Goal: Information Seeking & Learning: Learn about a topic

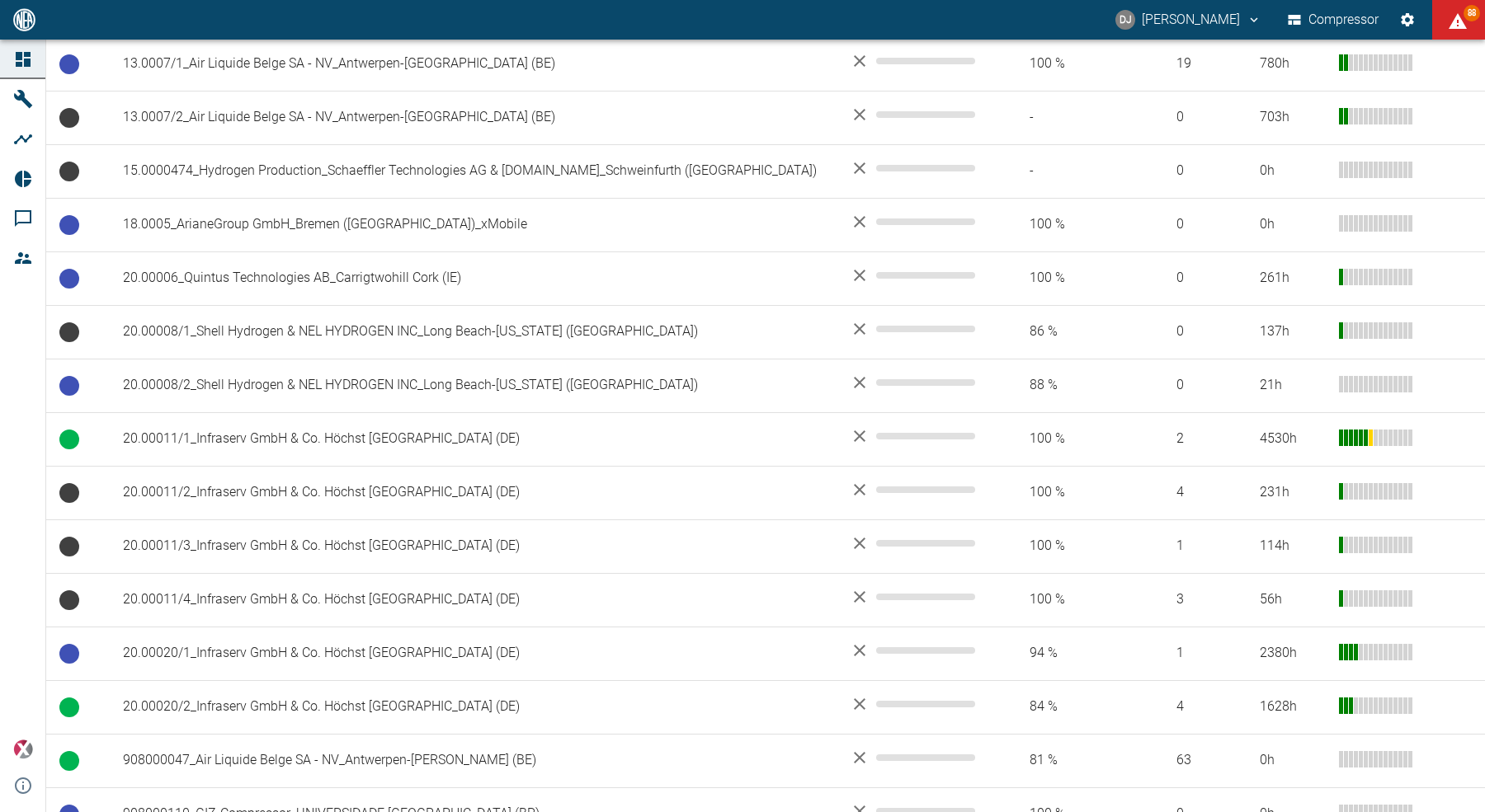
scroll to position [401, 0]
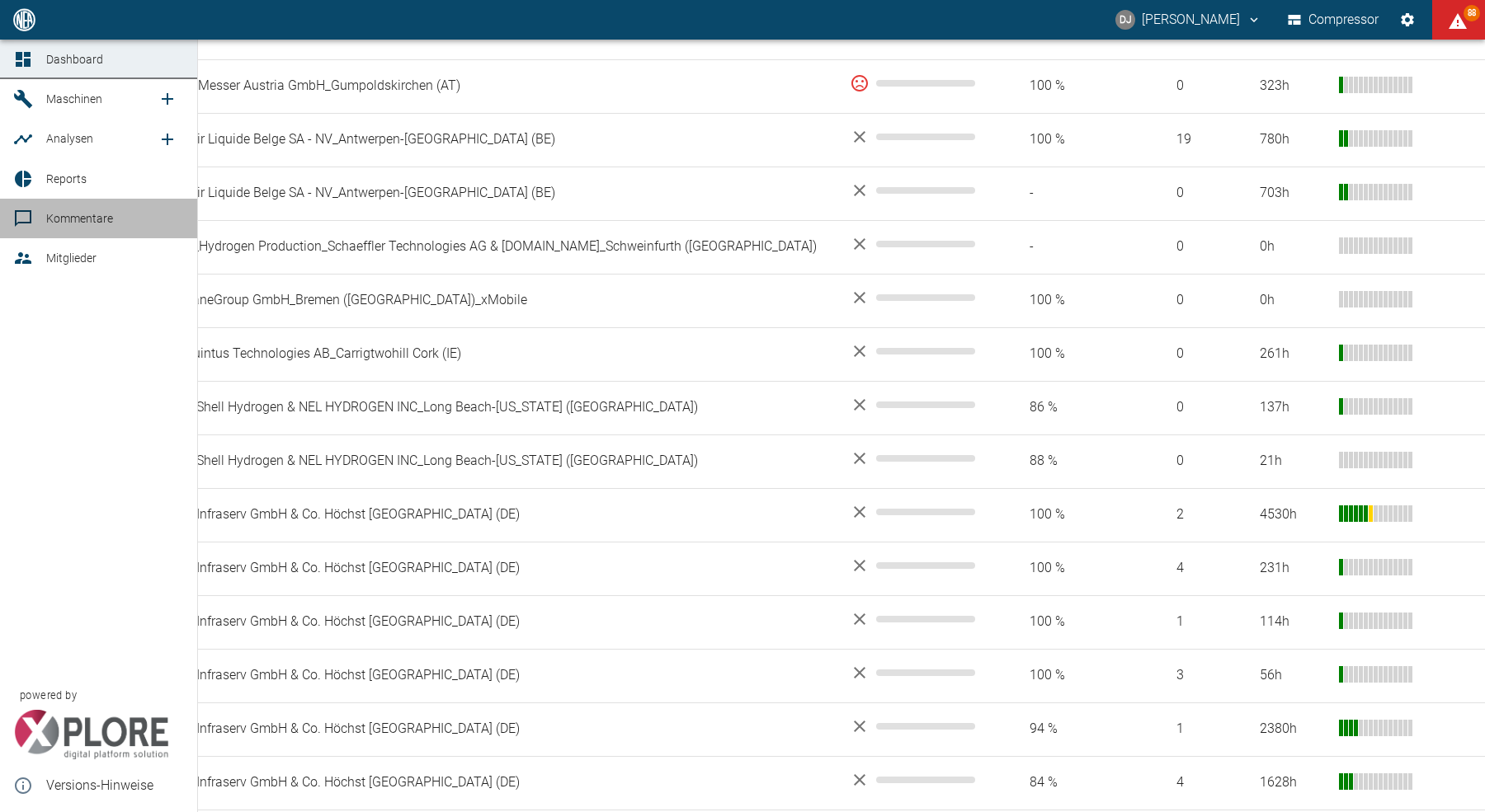
click at [40, 211] on link "Kommentare" at bounding box center [98, 218] width 197 height 40
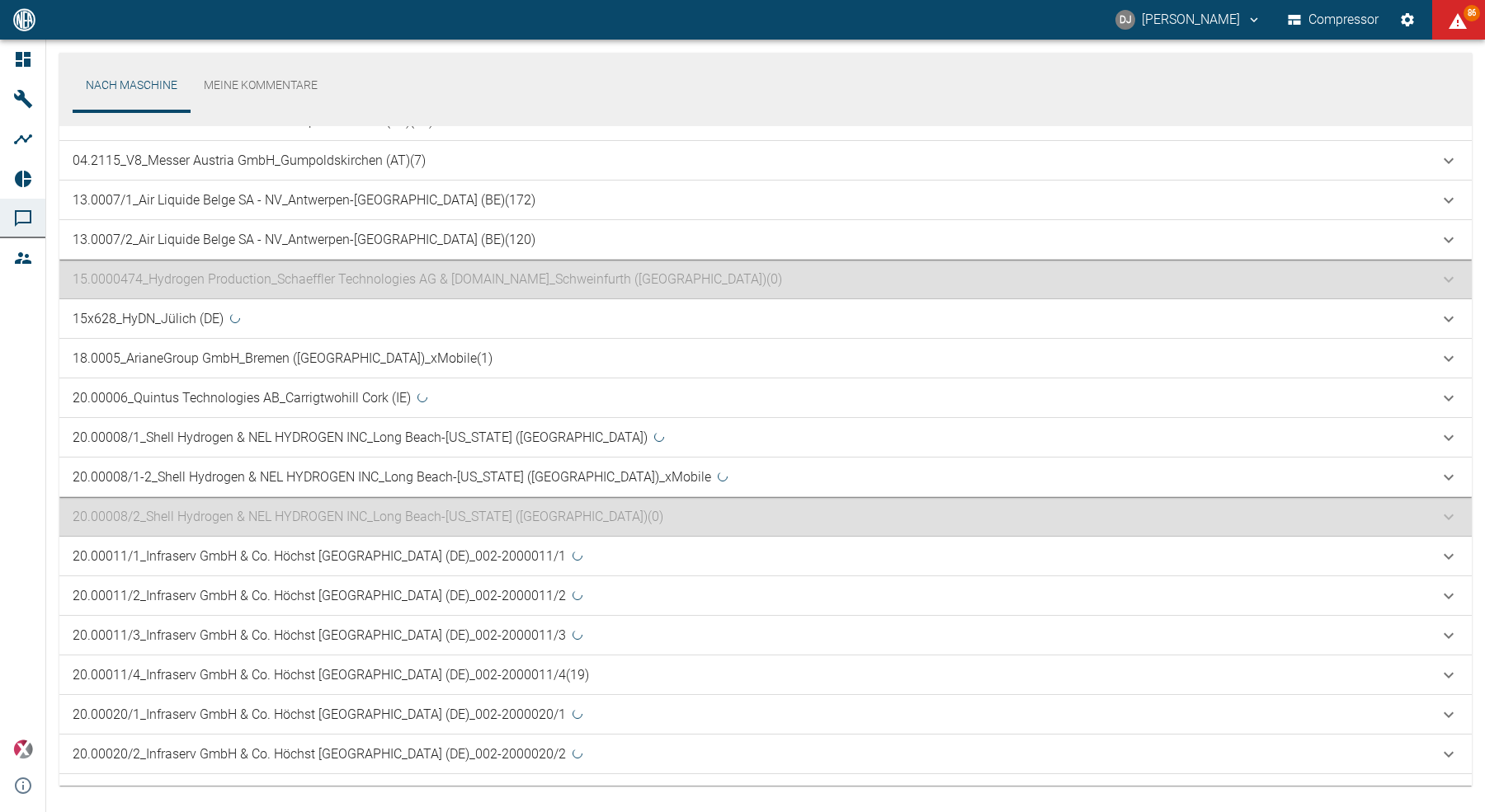
scroll to position [447, 0]
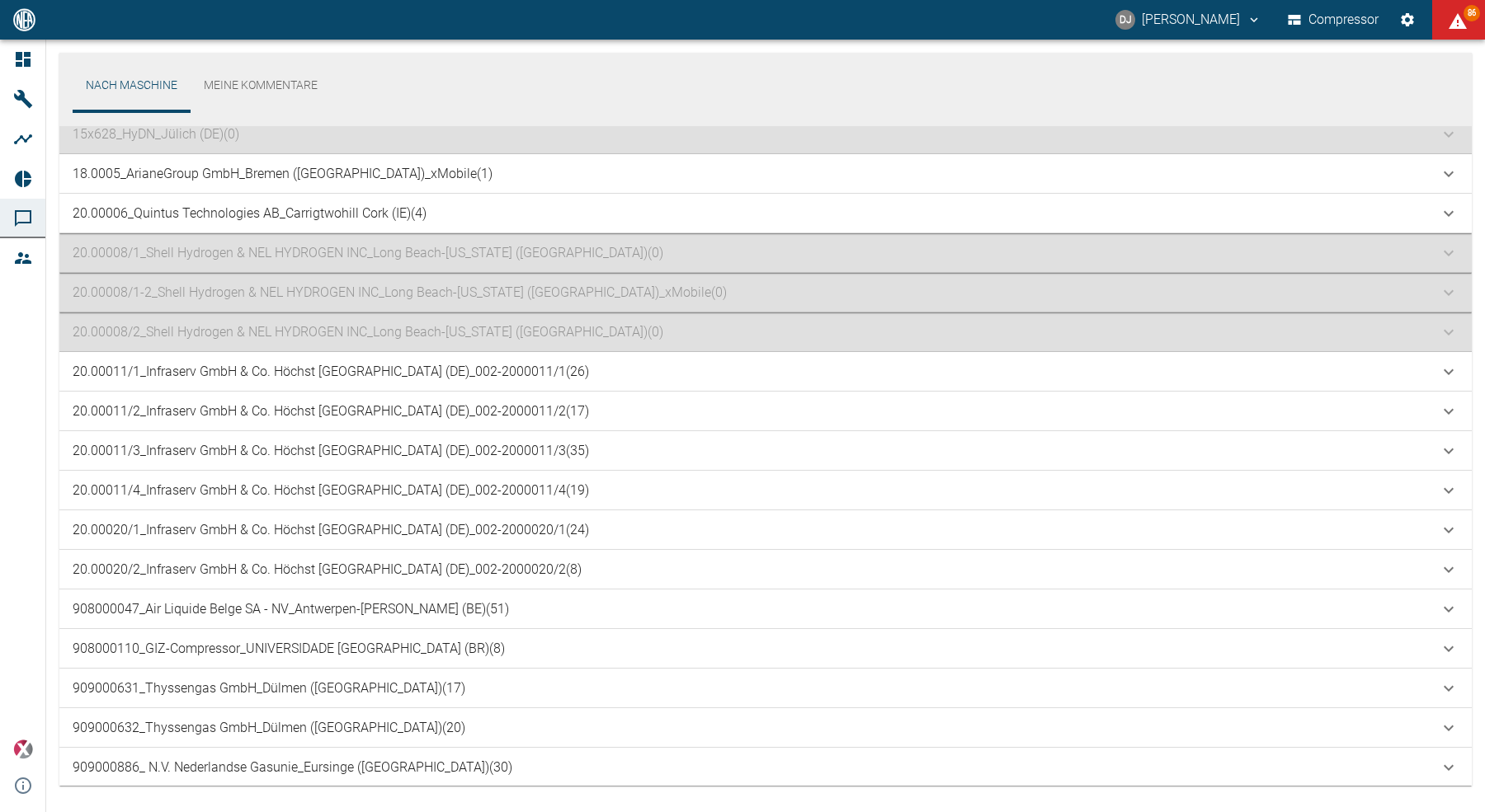
click at [402, 371] on p "20.00011/1_Infraserv GmbH & Co. Höchst [GEOGRAPHIC_DATA] (DE)_002-2000011/1 (26)" at bounding box center [331, 372] width 516 height 19
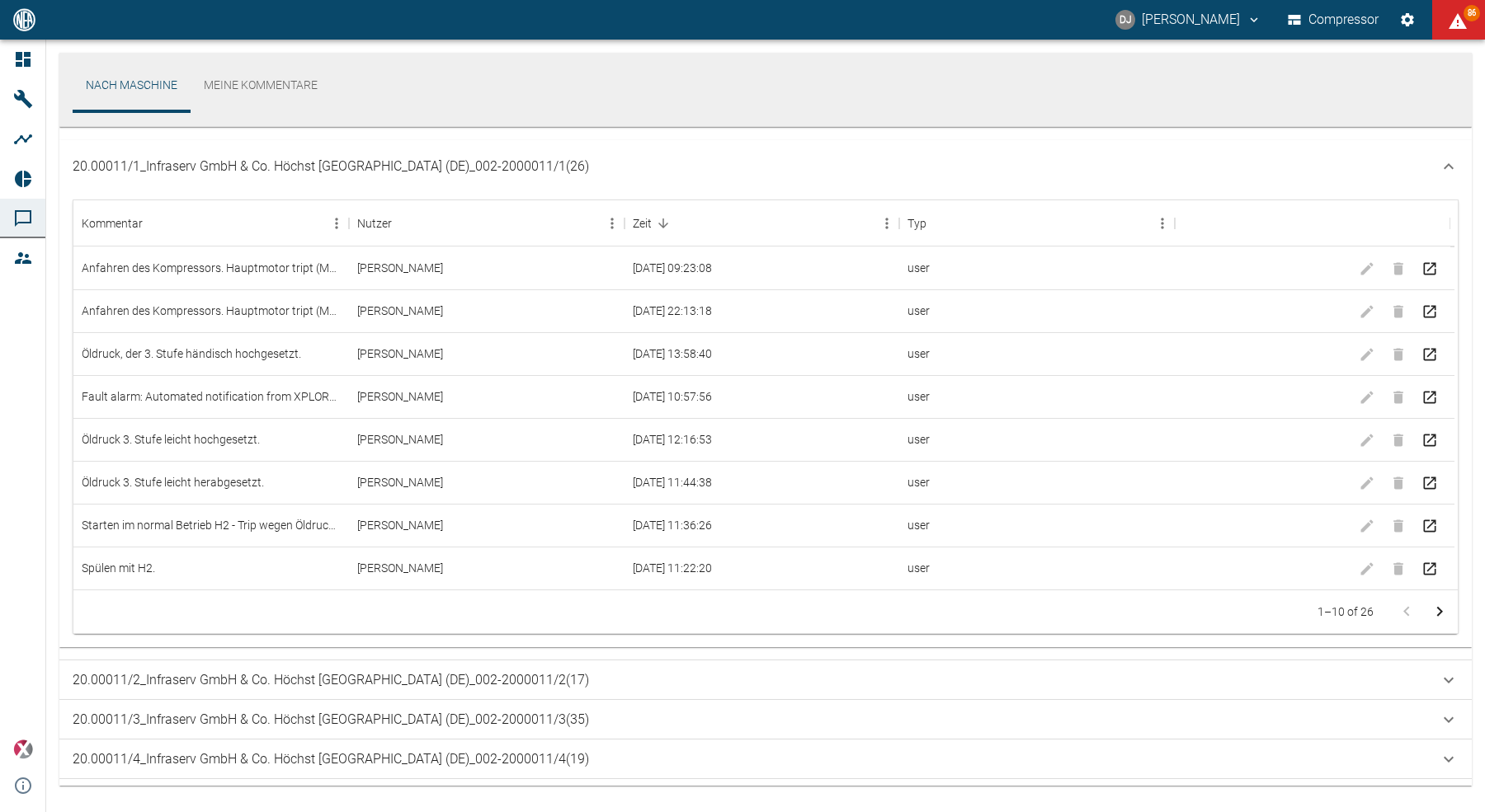
scroll to position [685, 0]
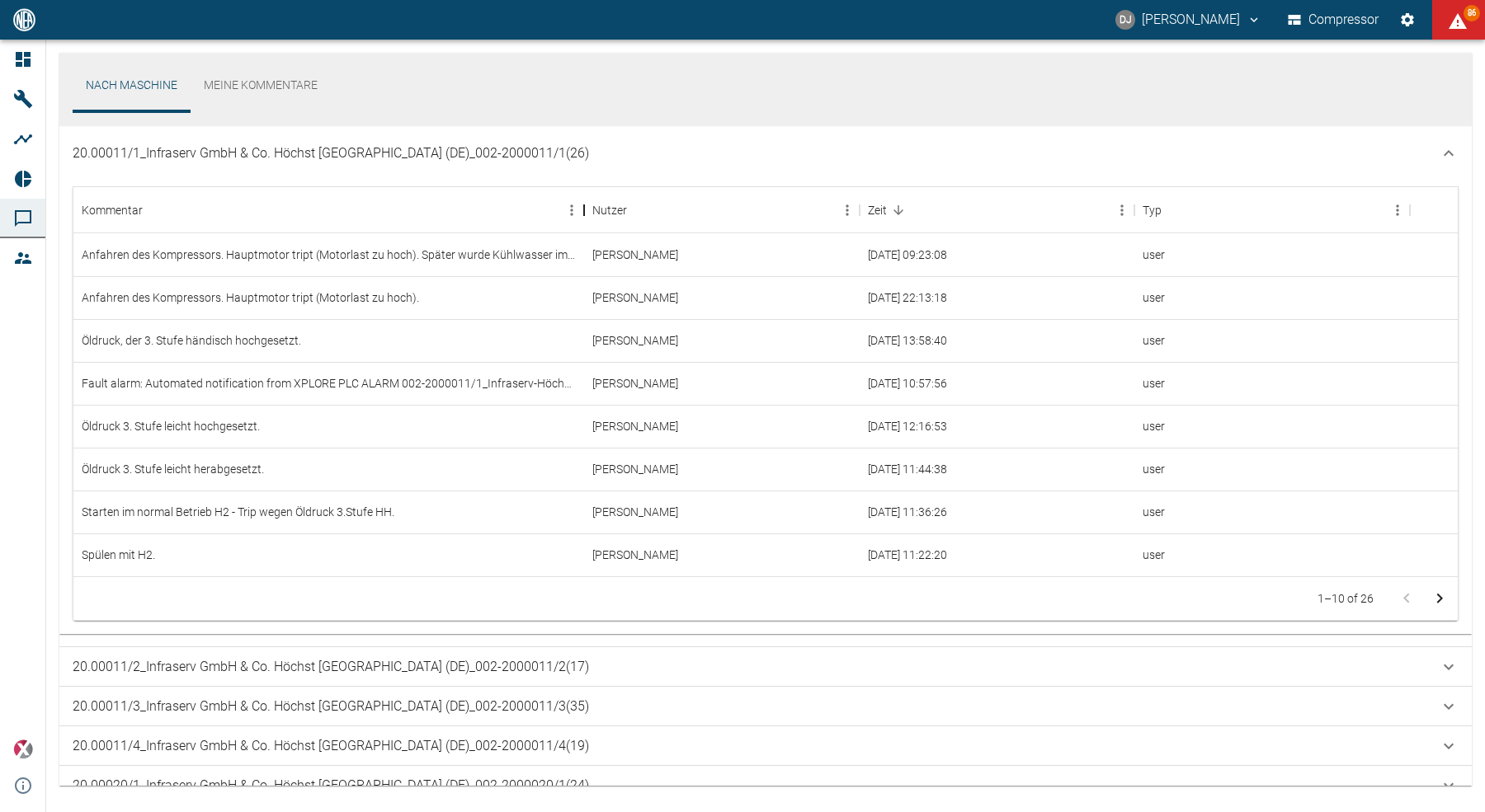
drag, startPoint x: 349, startPoint y: 212, endPoint x: 585, endPoint y: 228, distance: 236.5
click at [585, 228] on div "Kommentar" at bounding box center [584, 211] width 19 height 47
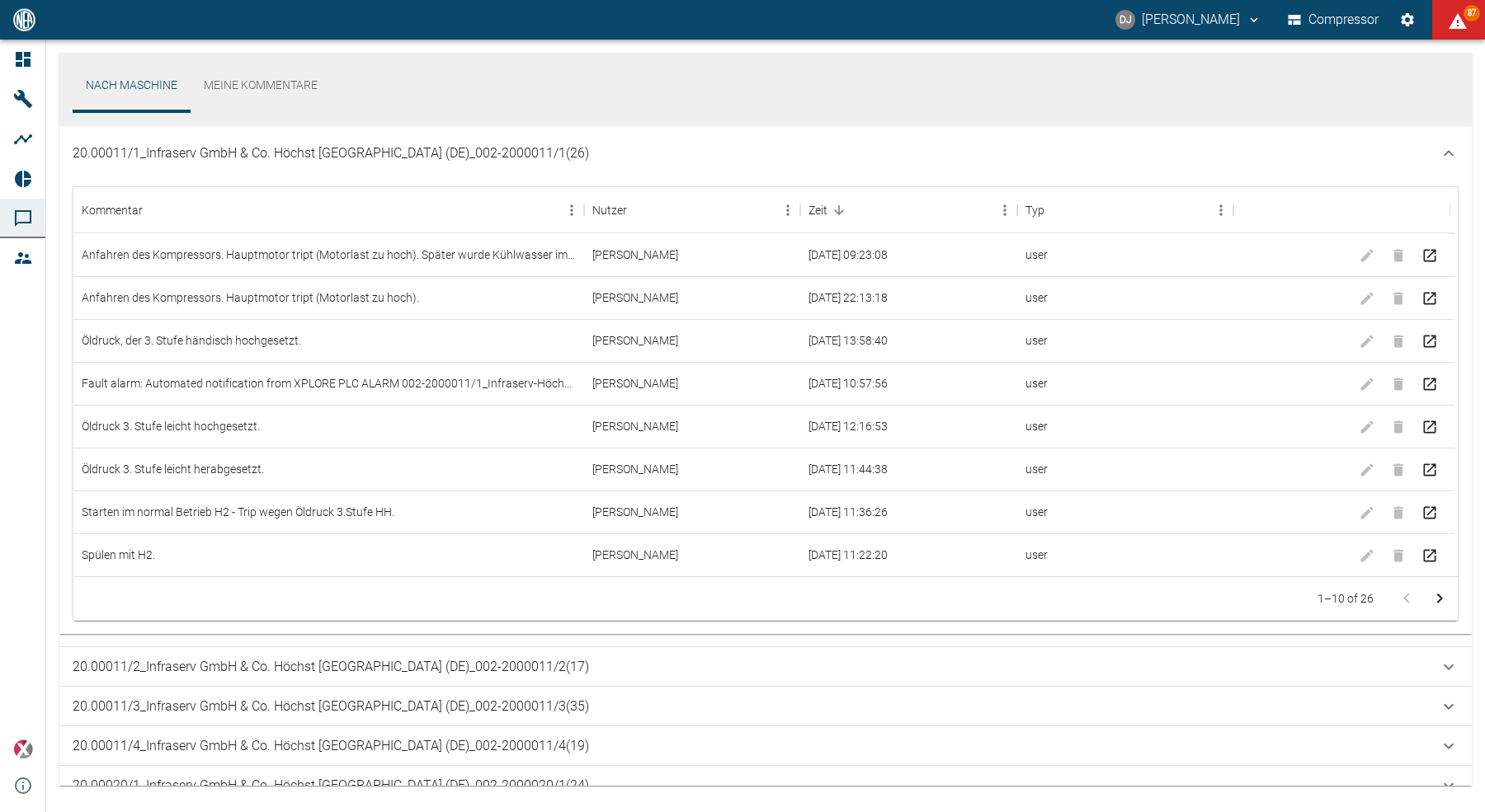
click at [611, 156] on div "20.00011/1_Infraserv GmbH & Co. Höchst [GEOGRAPHIC_DATA] (DE)_002-2000011/1 (26)" at bounding box center [756, 153] width 1367 height 19
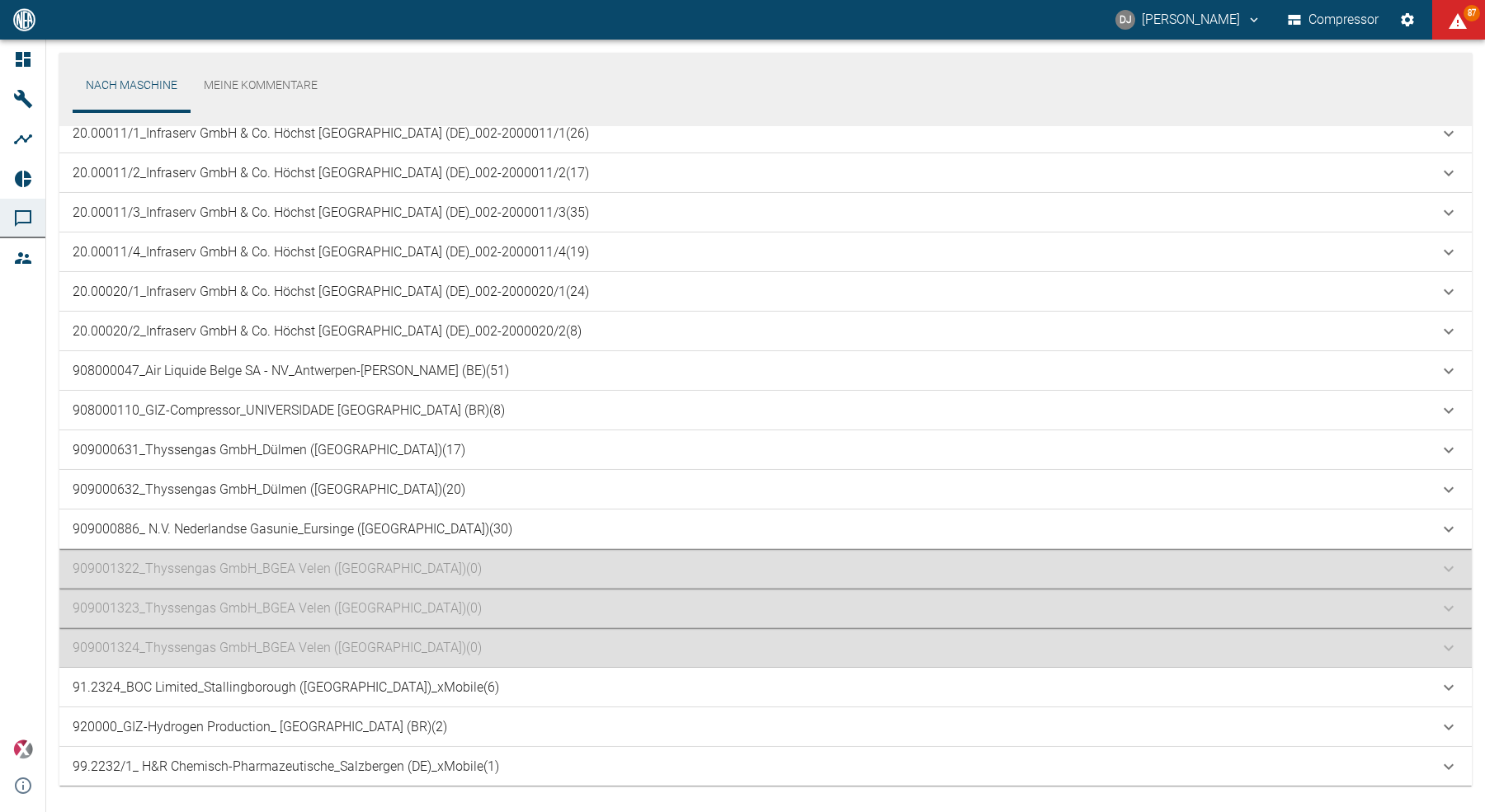
scroll to position [673, 0]
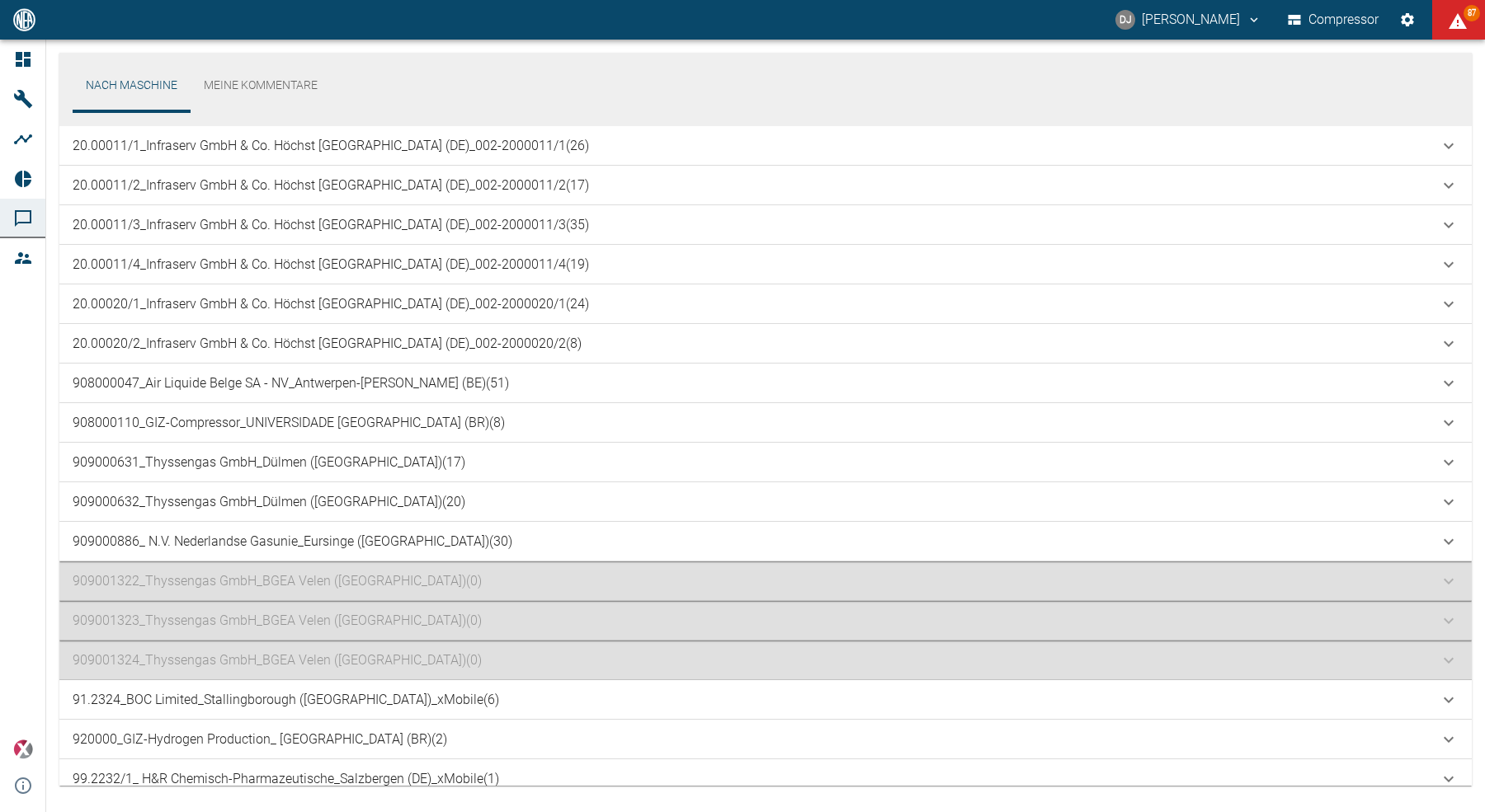
click at [611, 156] on div "20.00011/1_Infraserv GmbH & Co. Höchst [GEOGRAPHIC_DATA] (DE)_002-2000011/1 (26)" at bounding box center [765, 146] width 1412 height 40
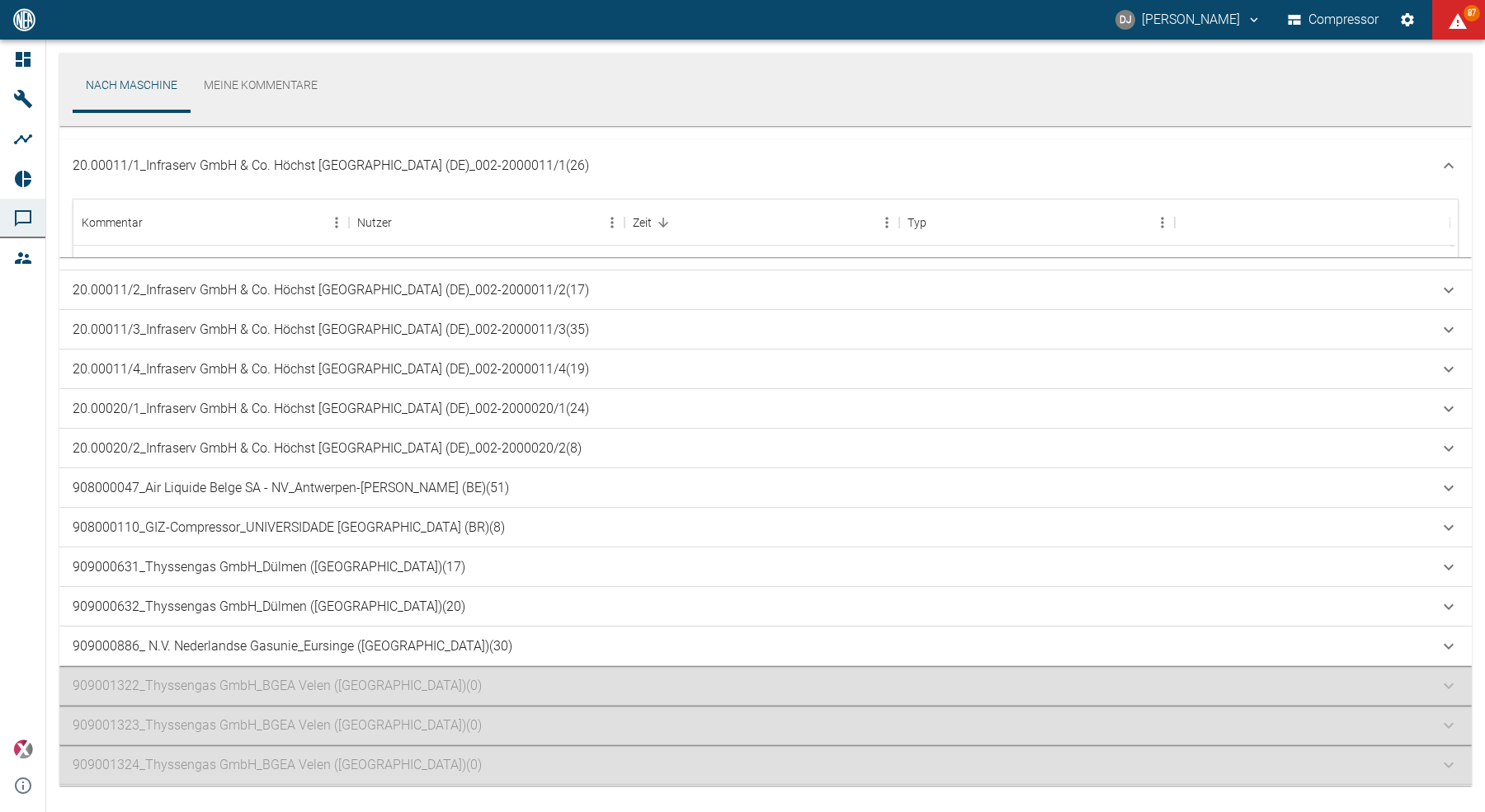
scroll to position [685, 0]
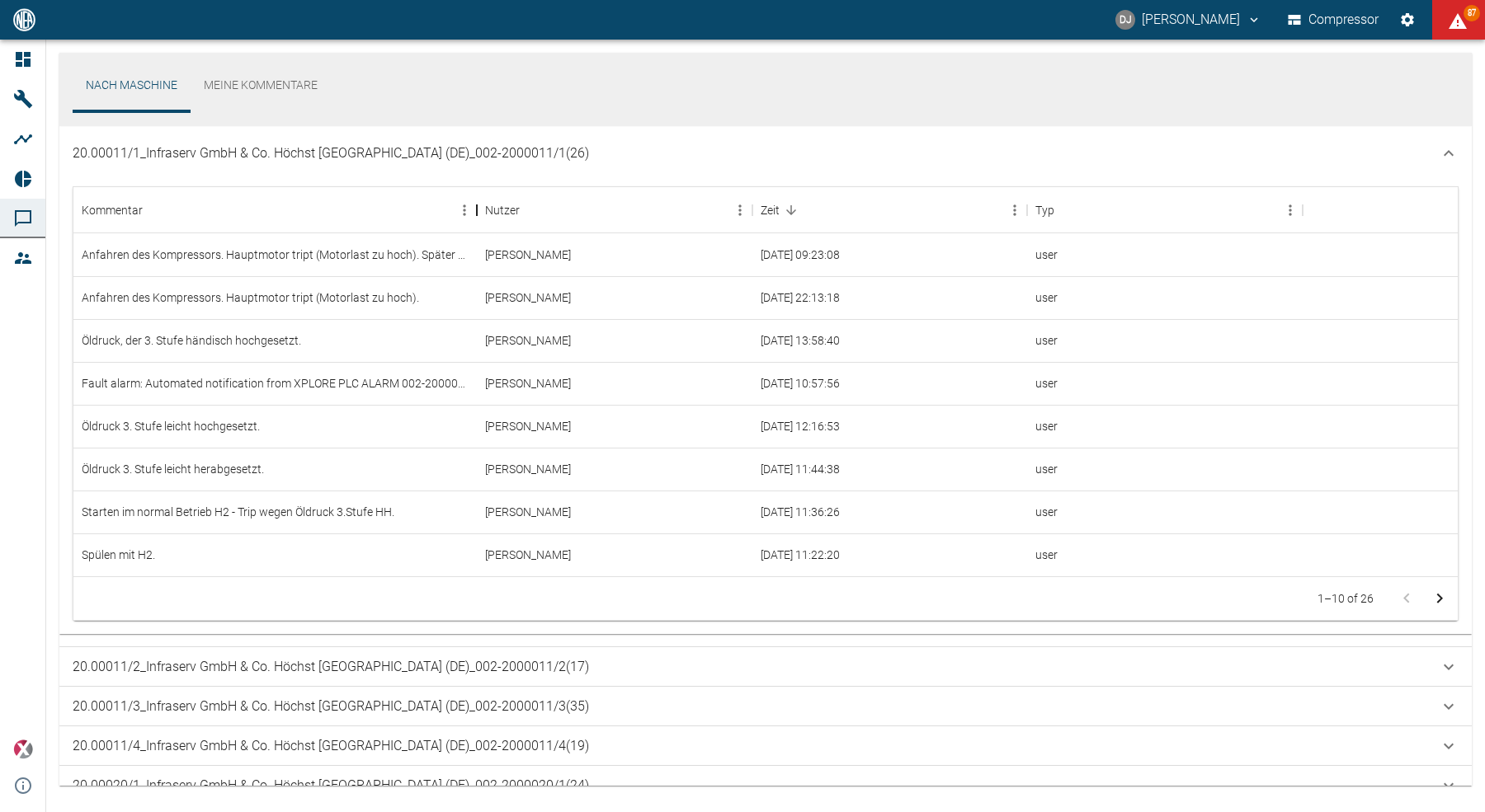
drag, startPoint x: 349, startPoint y: 209, endPoint x: 477, endPoint y: 245, distance: 133.0
click at [477, 245] on div "Kommentar Nutzer Zeit Typ Anfahren des Kompressors. Hauptmotor tript (Motorlast…" at bounding box center [766, 381] width 1384 height 389
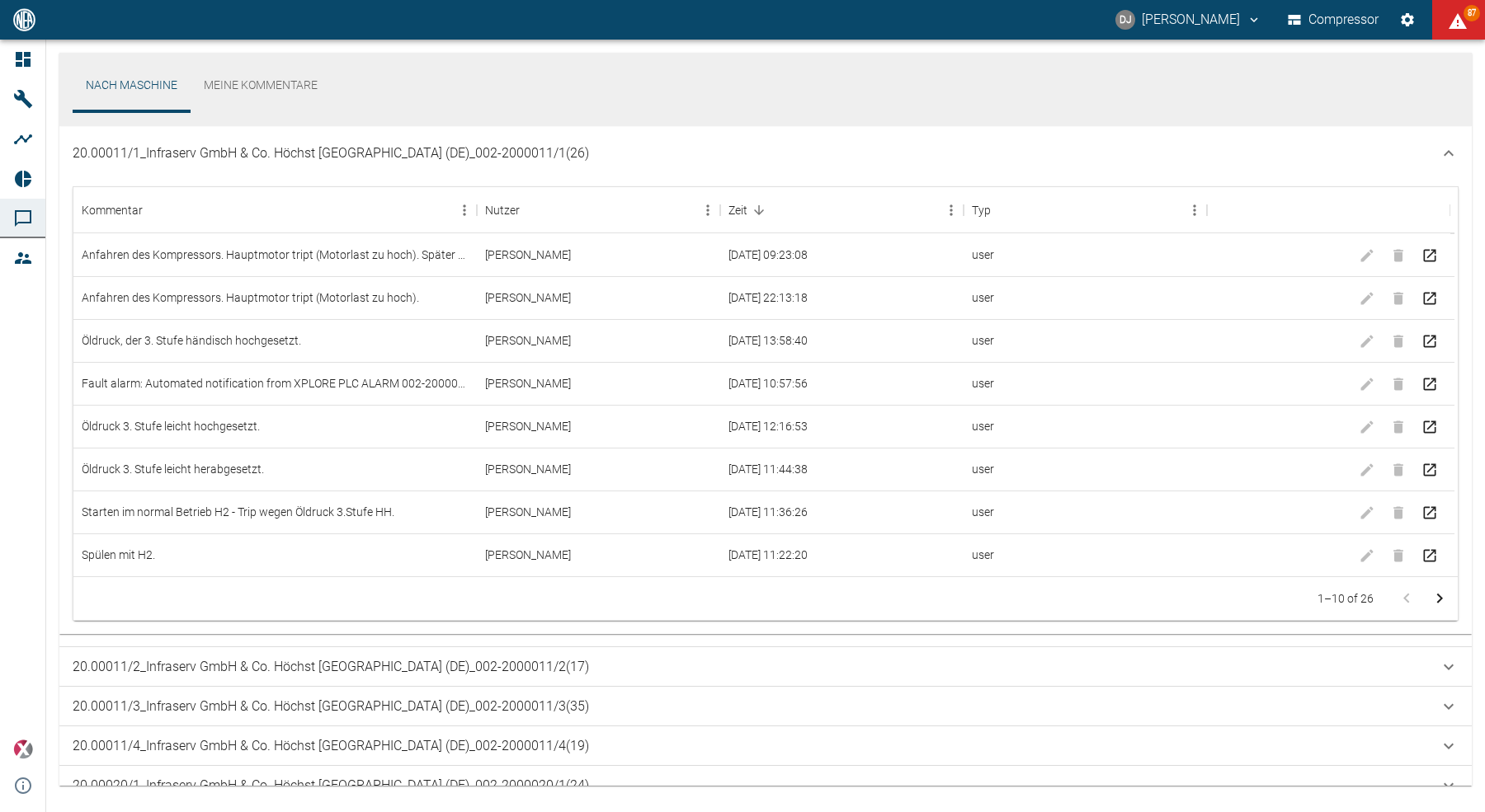
click at [588, 156] on p "20.00011/1_Infraserv GmbH & Co. Höchst [GEOGRAPHIC_DATA] (DE)_002-2000011/1 (26)" at bounding box center [331, 153] width 516 height 19
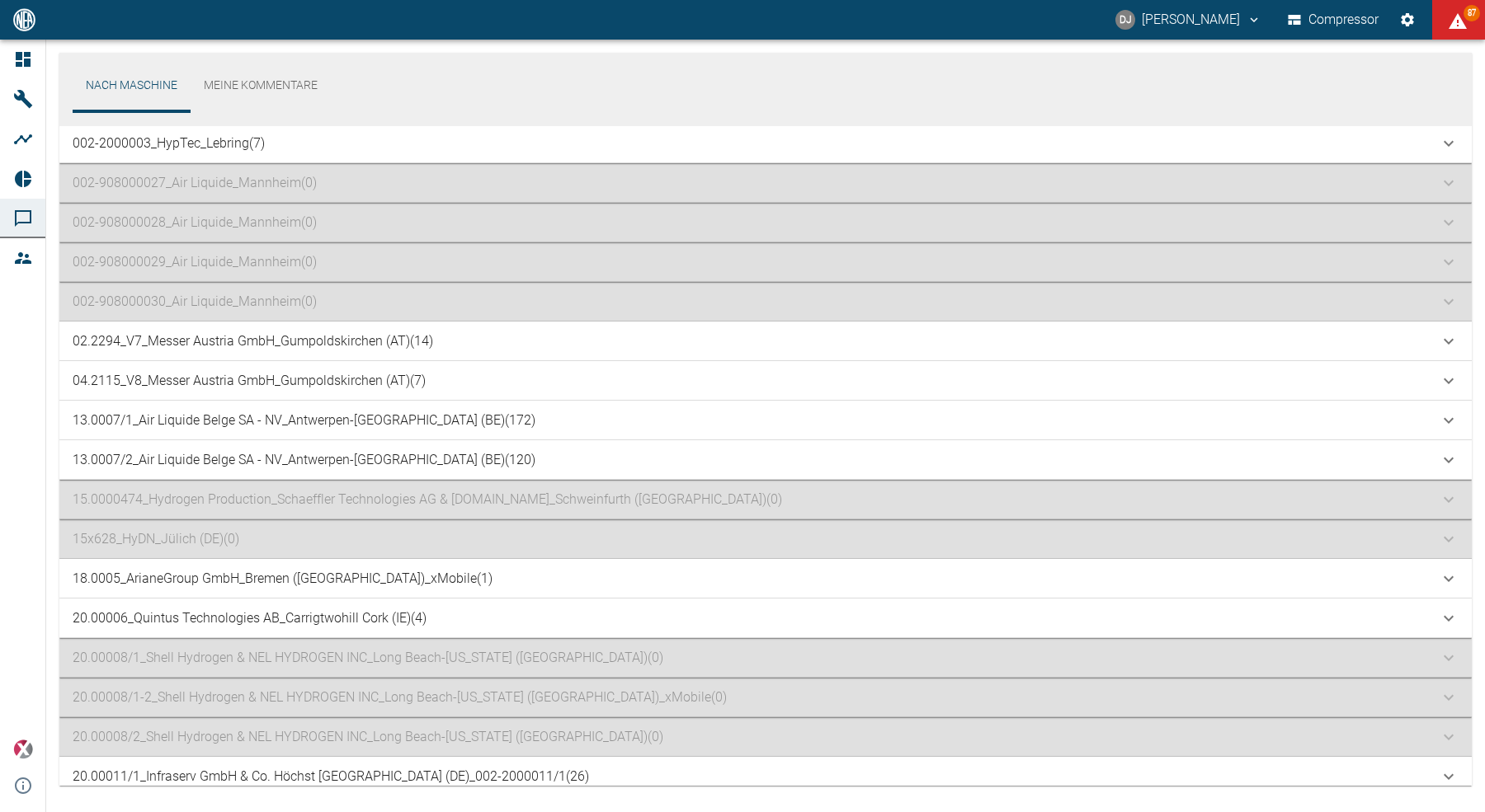
scroll to position [0, 0]
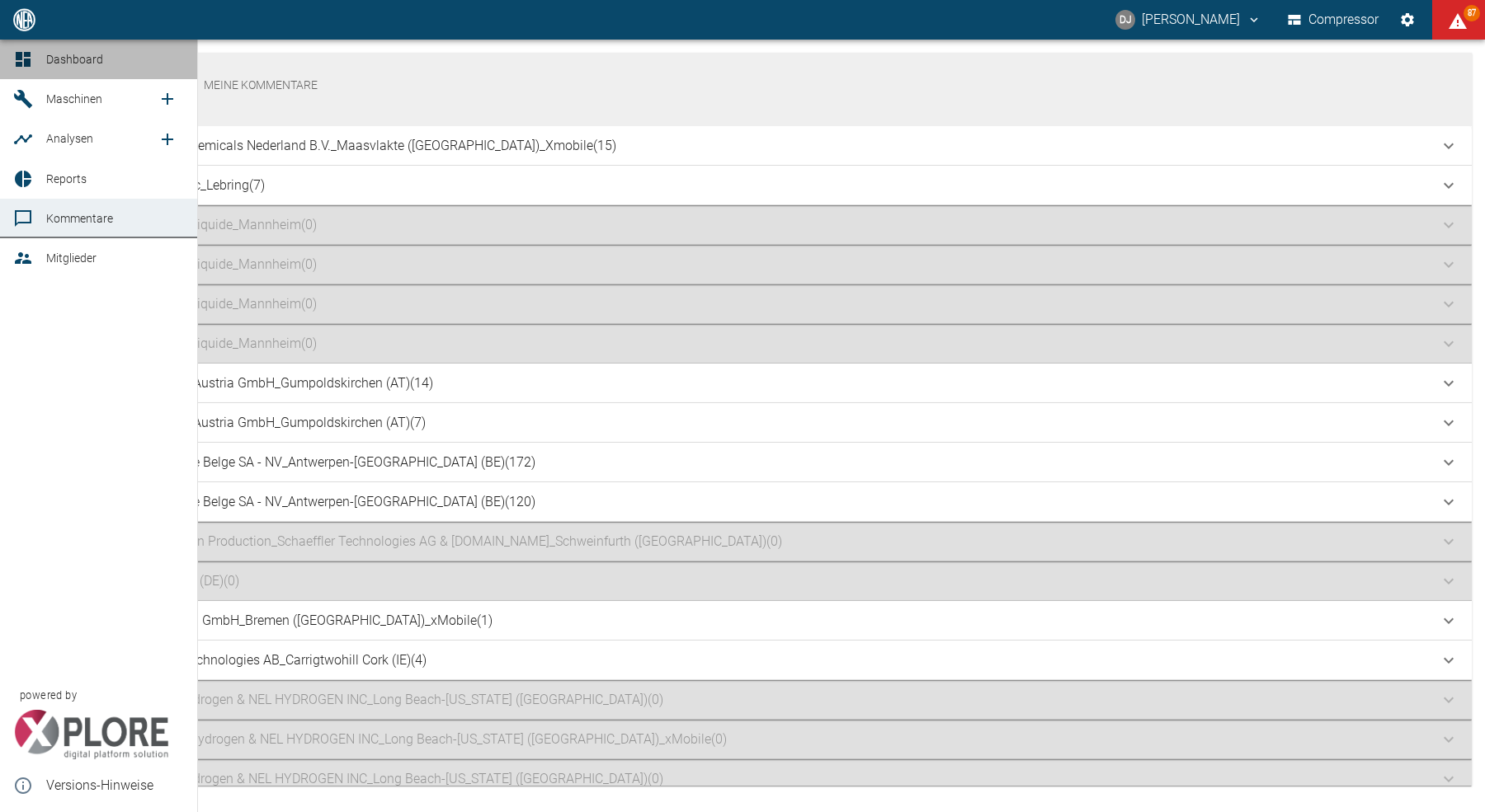
click at [7, 54] on link "Dashboard" at bounding box center [98, 59] width 197 height 40
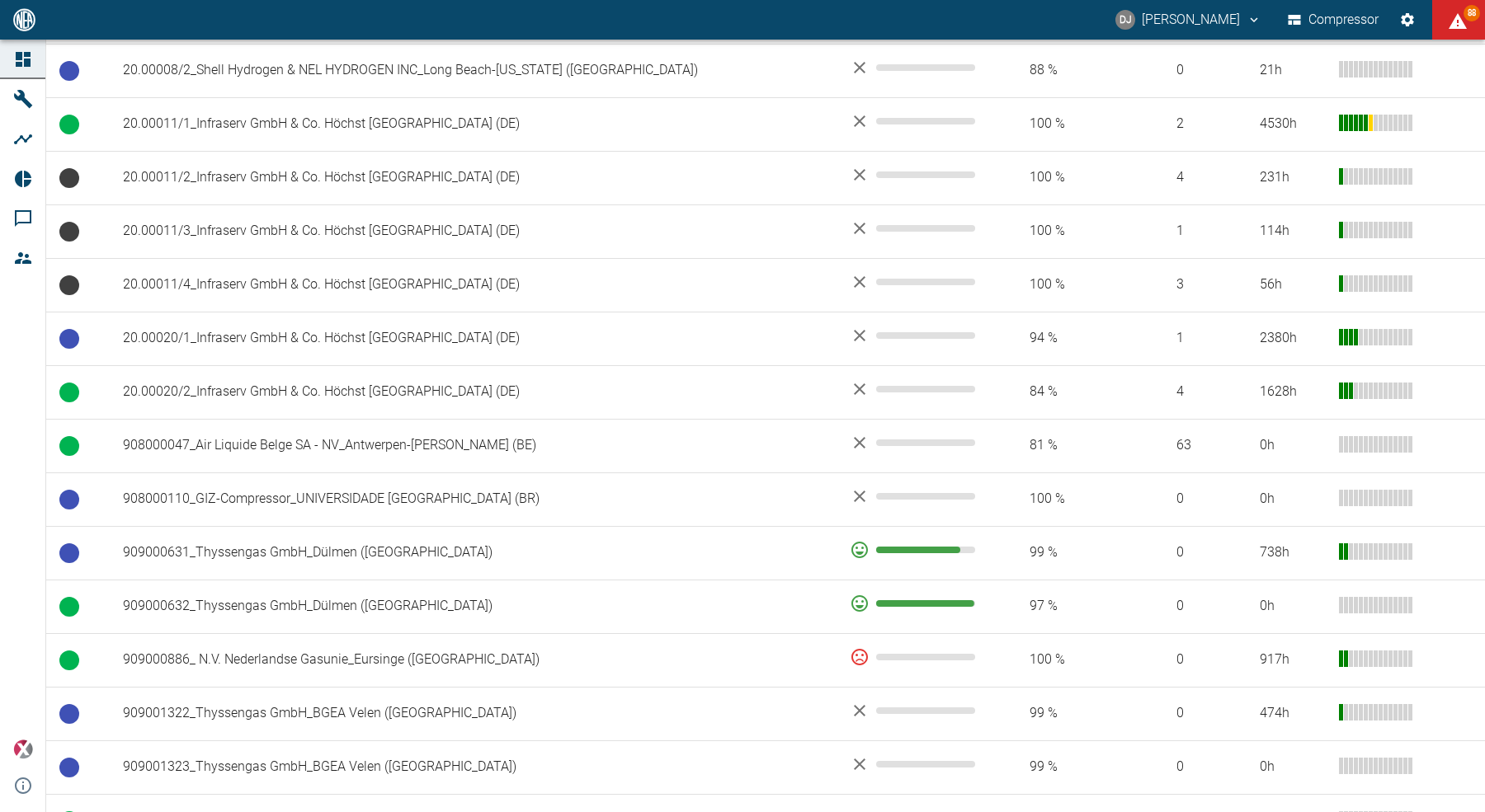
scroll to position [1103, 0]
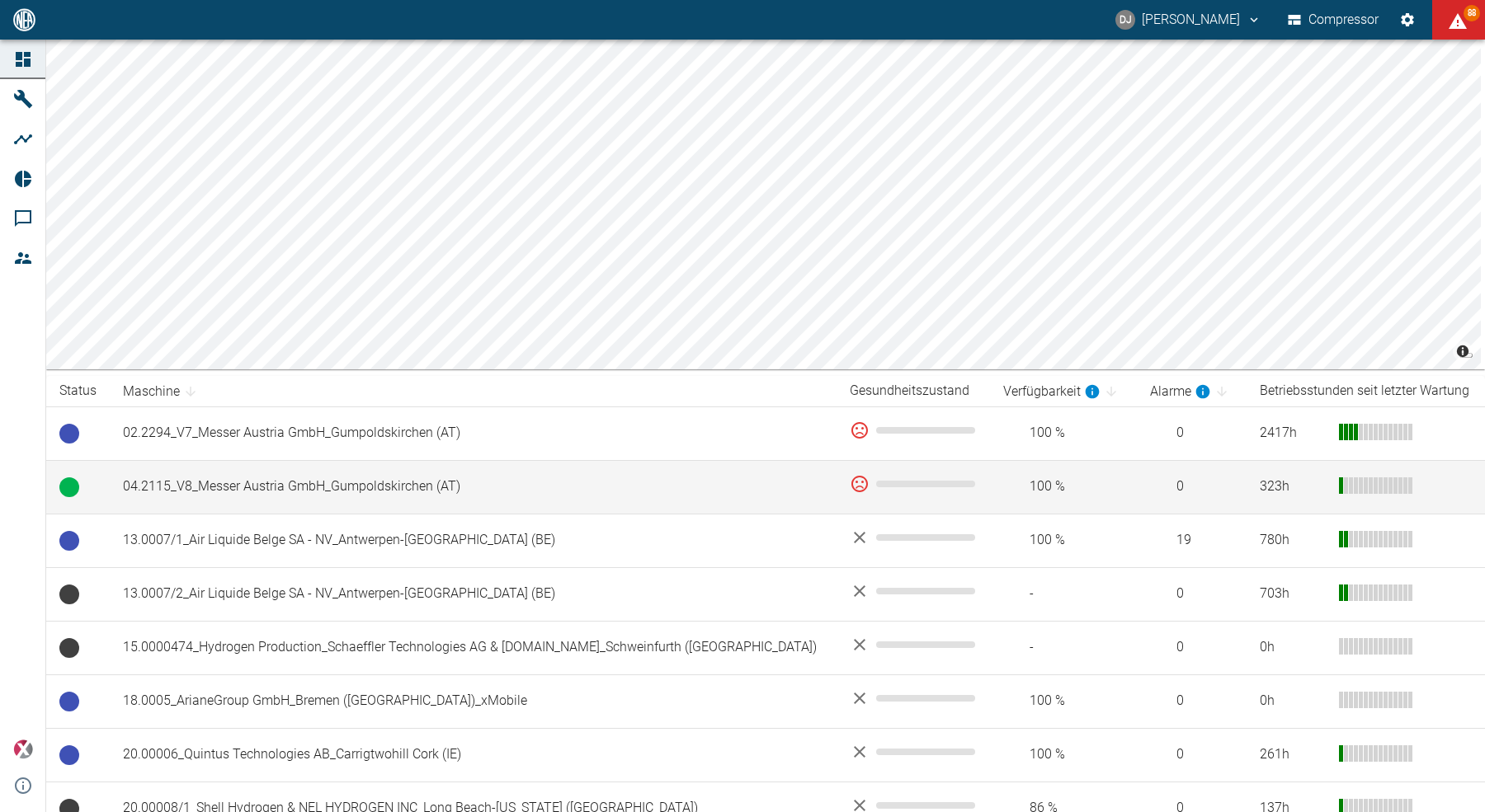
click at [299, 489] on td "04.2115_V8_Messer Austria GmbH_Gumpoldskirchen (AT)" at bounding box center [473, 486] width 727 height 53
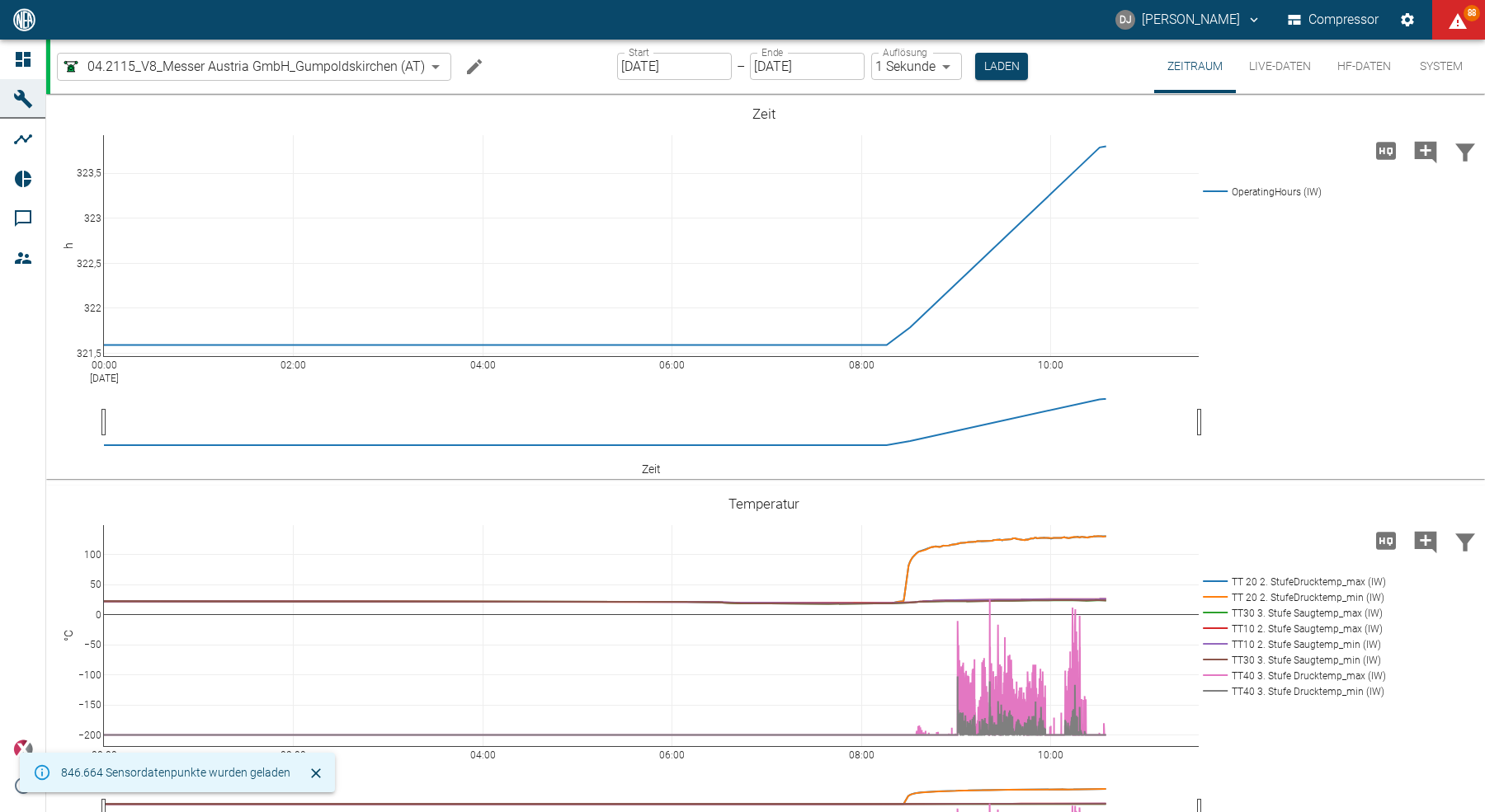
click at [314, 775] on icon "Schließen" at bounding box center [315, 773] width 10 height 10
click at [470, 72] on icon "Machine bearbeiten" at bounding box center [475, 67] width 19 height 19
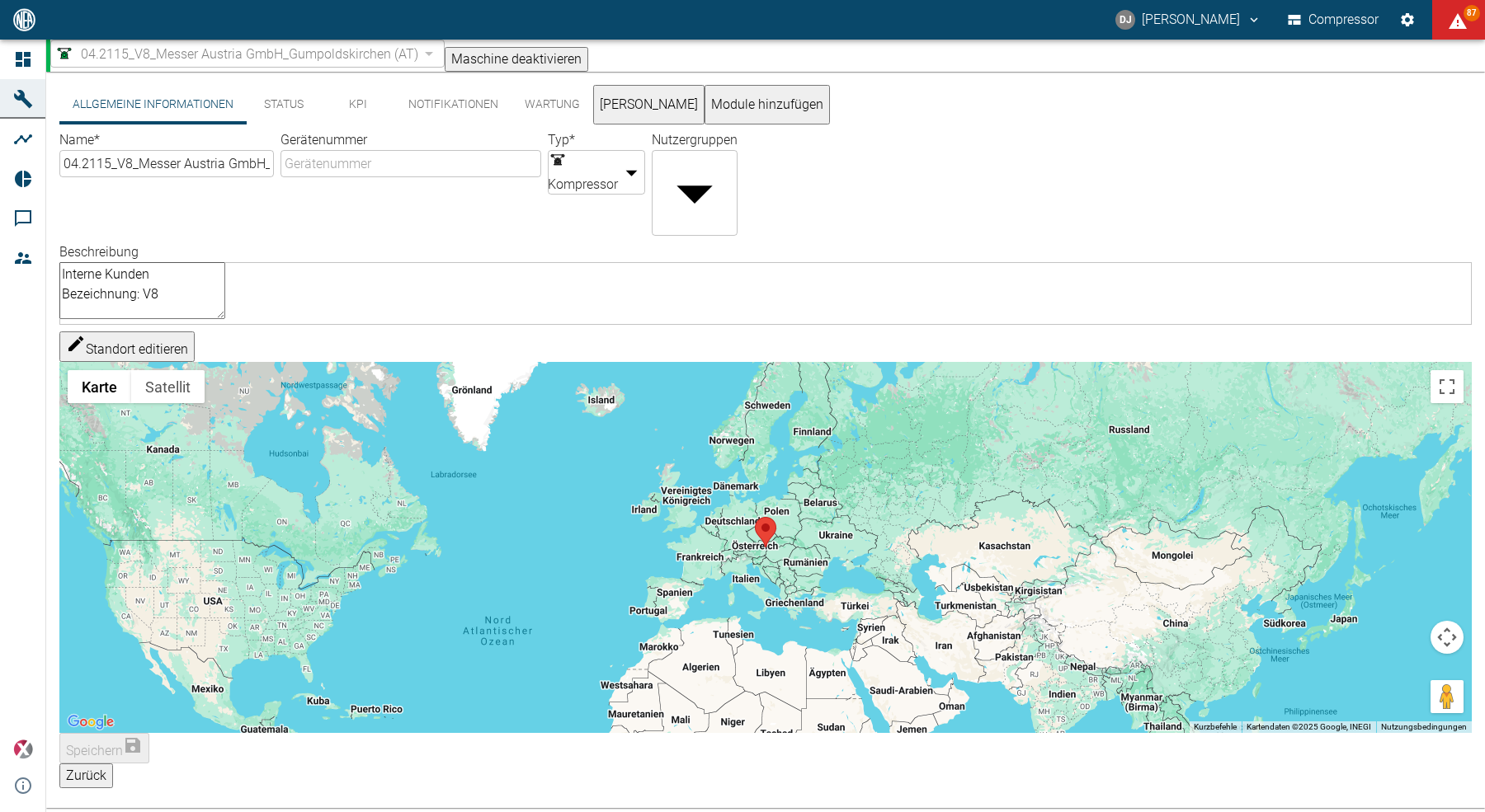
click at [550, 59] on div "04.2115_V8_Messer Austria GmbH_Gumpoldskirchen (AT) 62df7942-7815-4ccf-a722-4ba…" at bounding box center [768, 55] width 1435 height 32
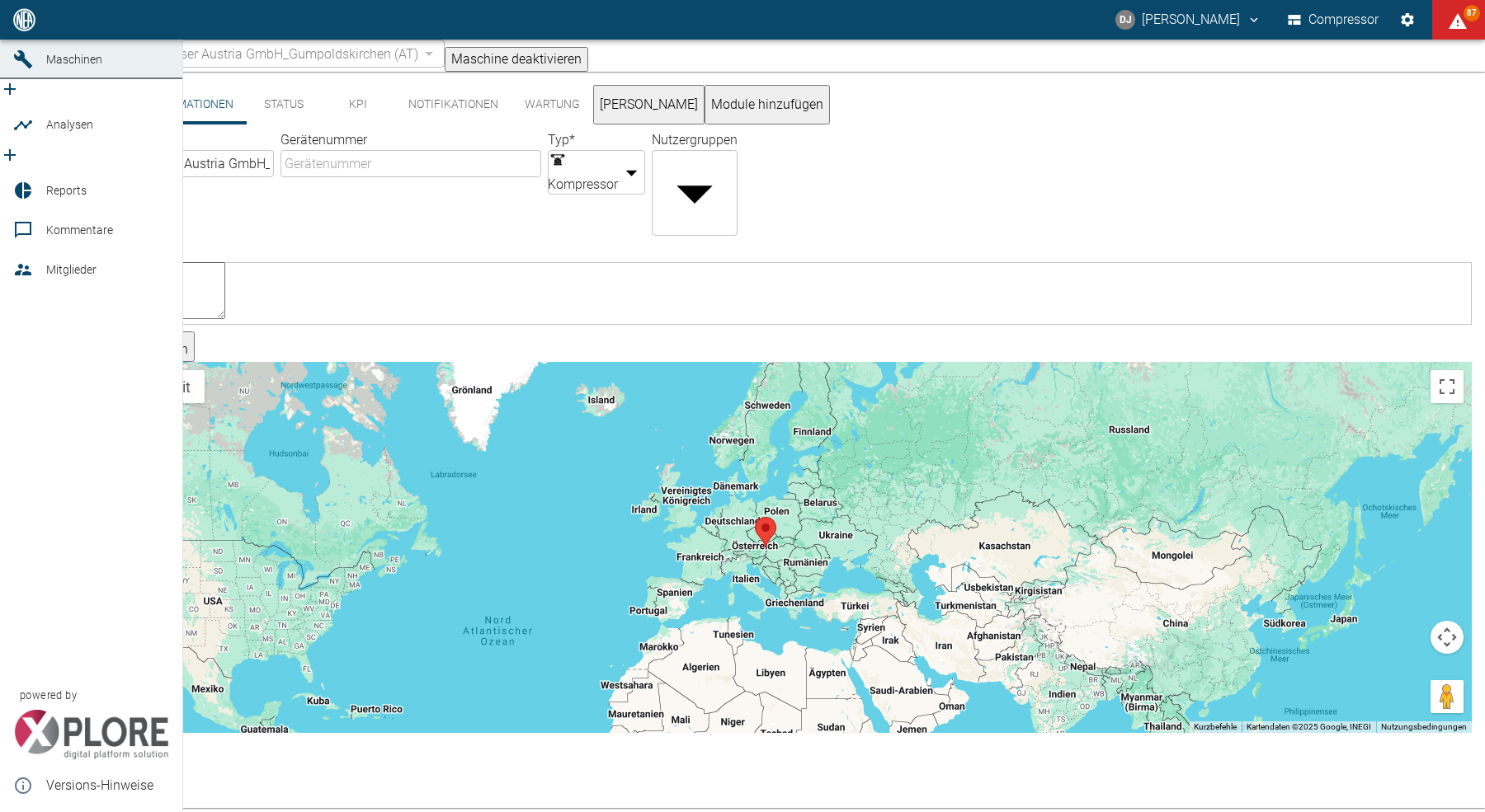
click at [43, 40] on link "Dashboard" at bounding box center [91, 19] width 182 height 40
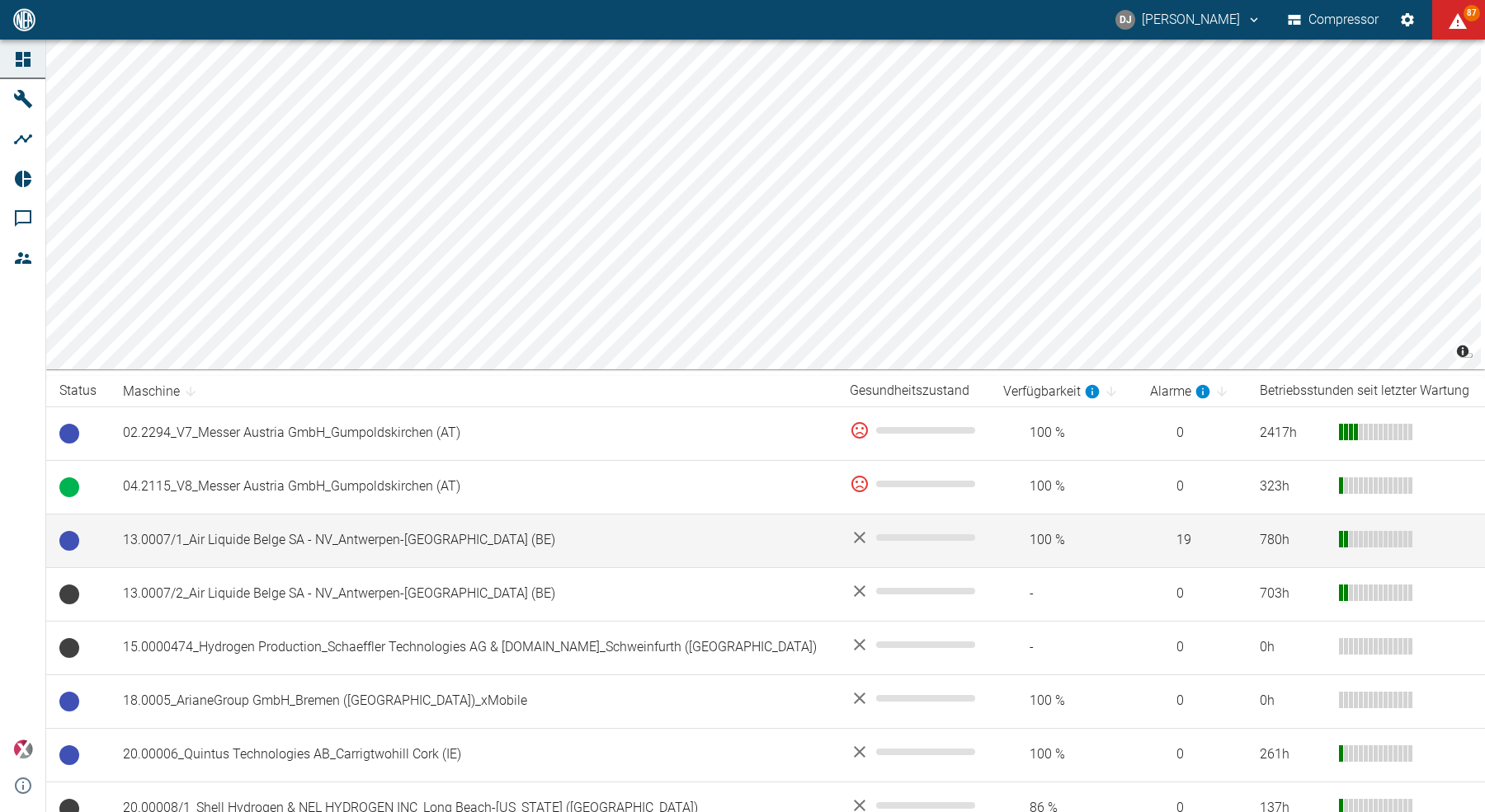
click at [322, 544] on td "13.0007/1_Air Liquide Belge SA - NV_Antwerpen-[GEOGRAPHIC_DATA] (BE)" at bounding box center [473, 540] width 727 height 53
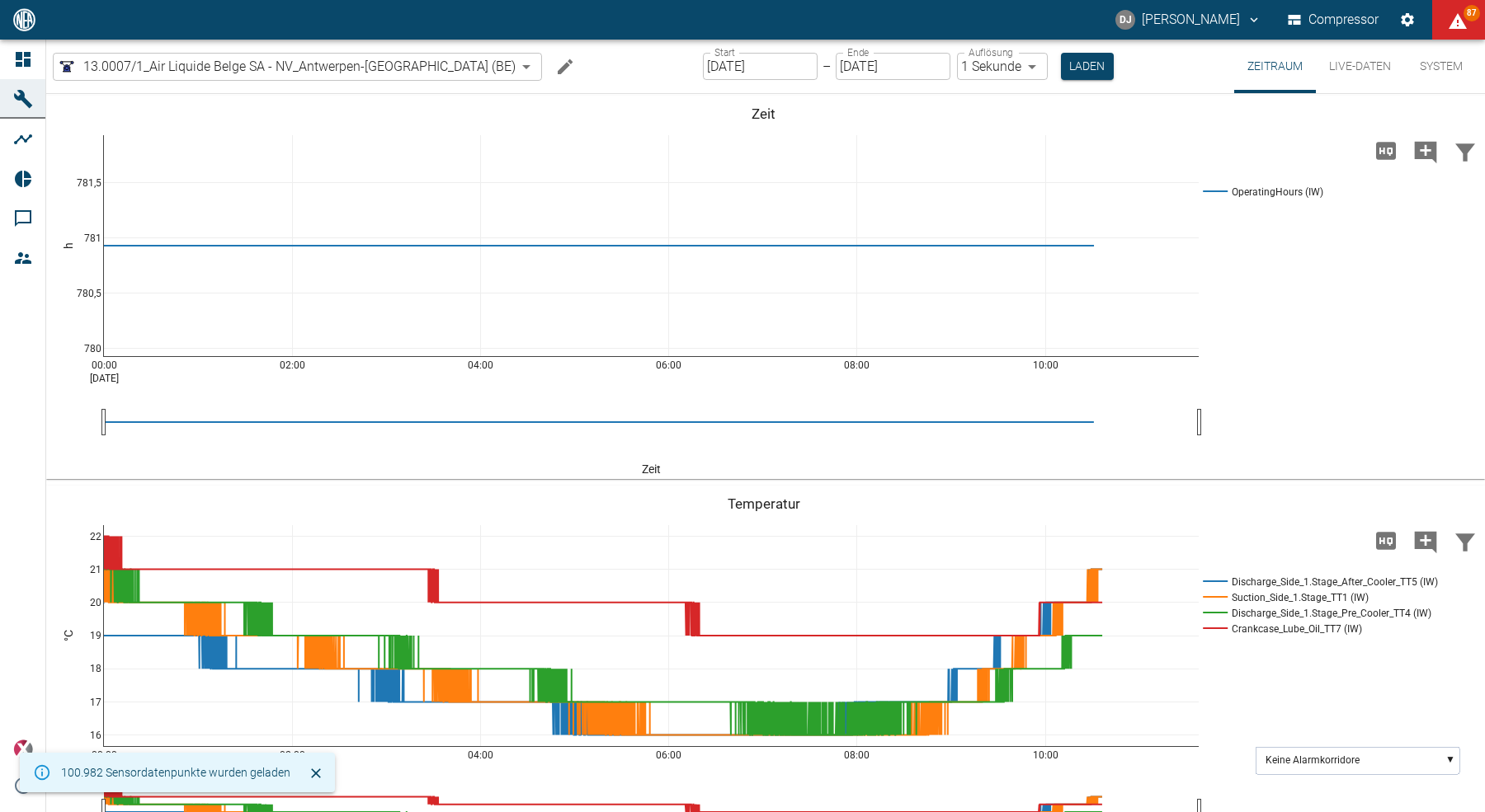
click at [558, 67] on icon "Machine bearbeiten" at bounding box center [565, 65] width 15 height 15
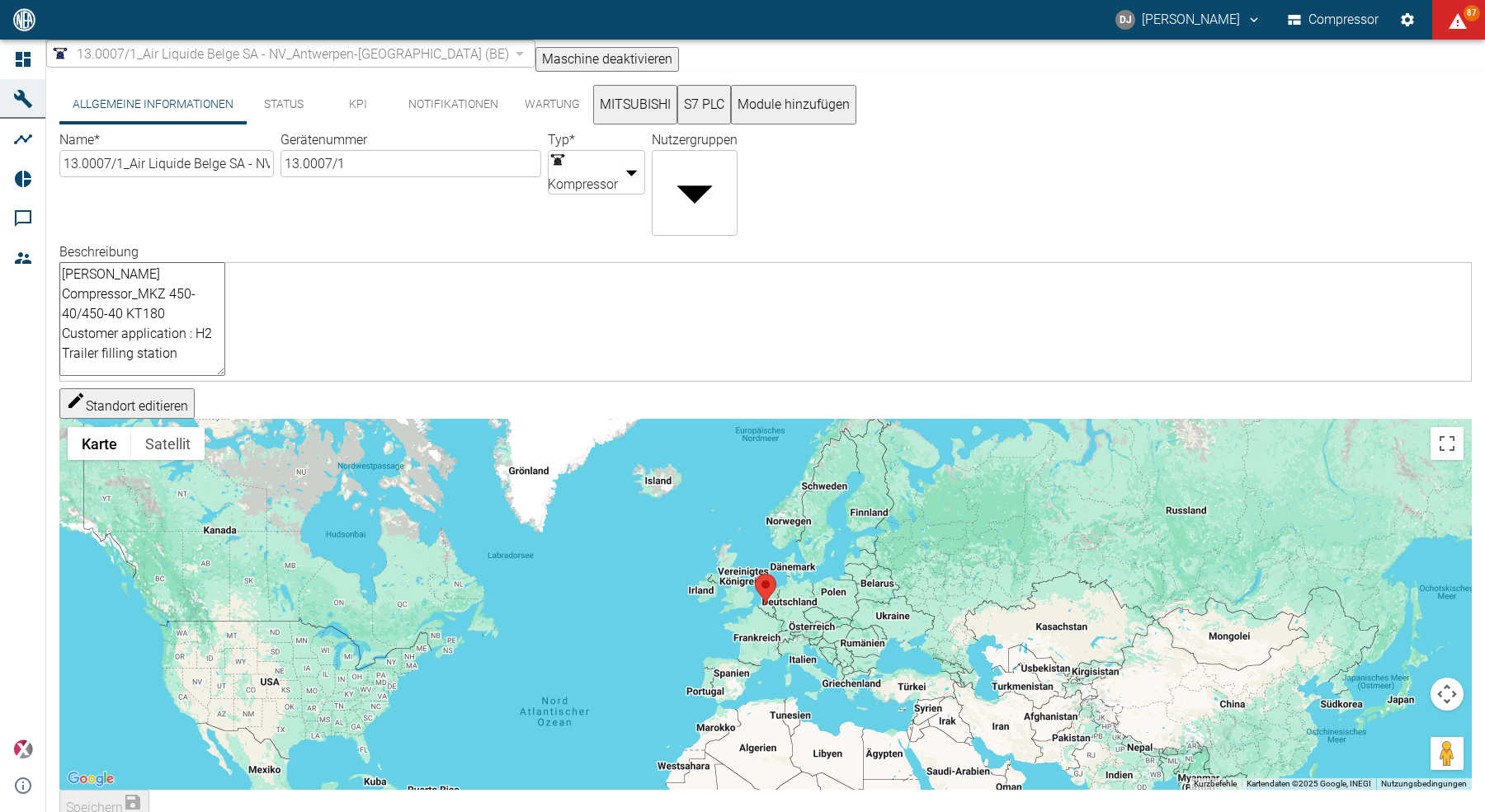
click at [139, 244] on label "Beschreibung" at bounding box center [99, 252] width 80 height 16
click at [225, 262] on textarea "HOFER Compressor_MKZ 450-40/450-40 KT180 Customer application : H2 Trailer fill…" at bounding box center [142, 318] width 166 height 114
click at [856, 121] on div "Allgemeine Informationen Status KPI Notifikationen Wartung MITSUBISHI S7 PLC Mo…" at bounding box center [457, 105] width 797 height 40
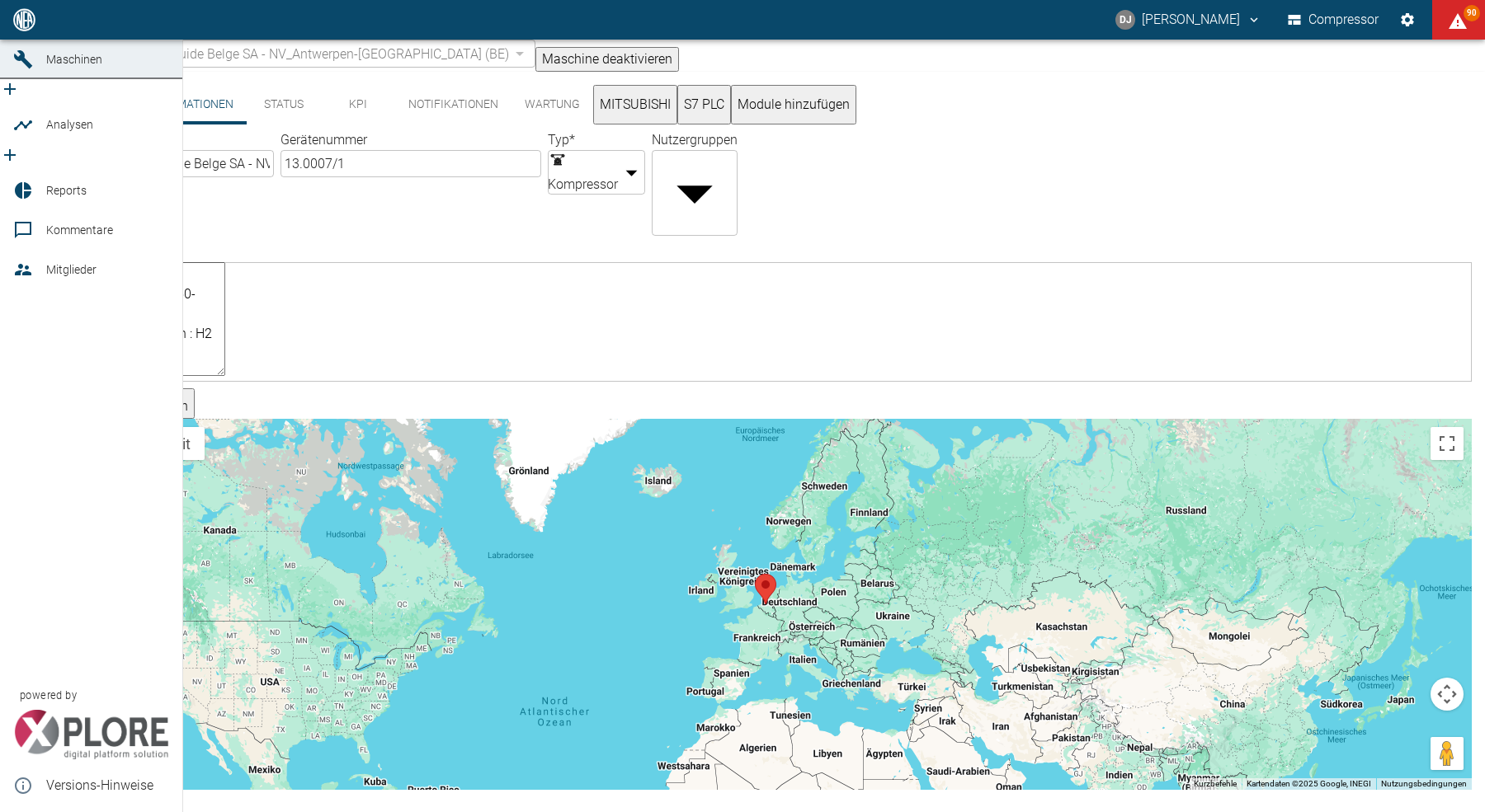
click at [81, 26] on span "Dashboard" at bounding box center [75, 20] width 57 height 14
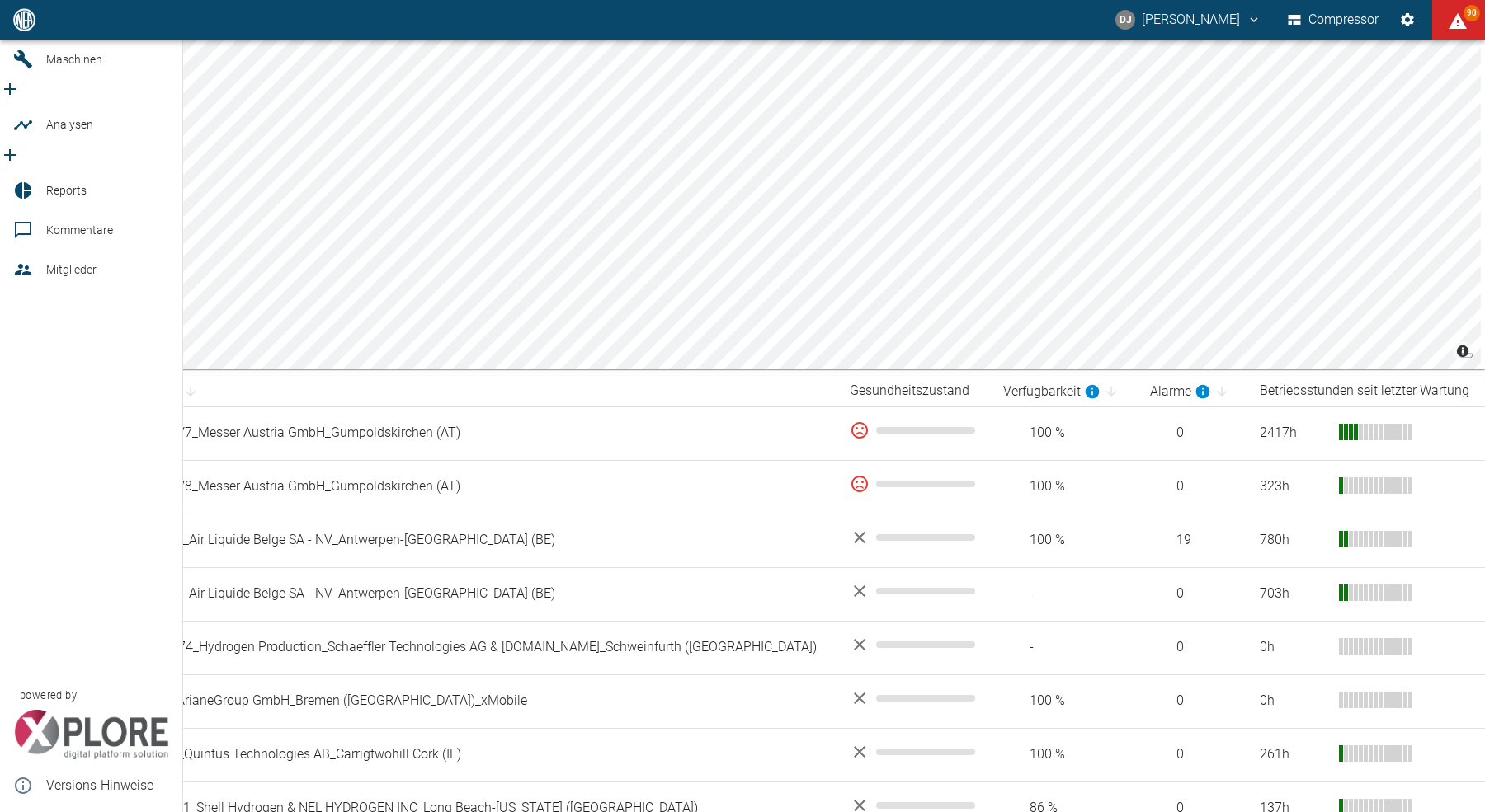
click at [42, 776] on div "Versions-Hinweise" at bounding box center [91, 786] width 182 height 40
